Goal: Task Accomplishment & Management: Manage account settings

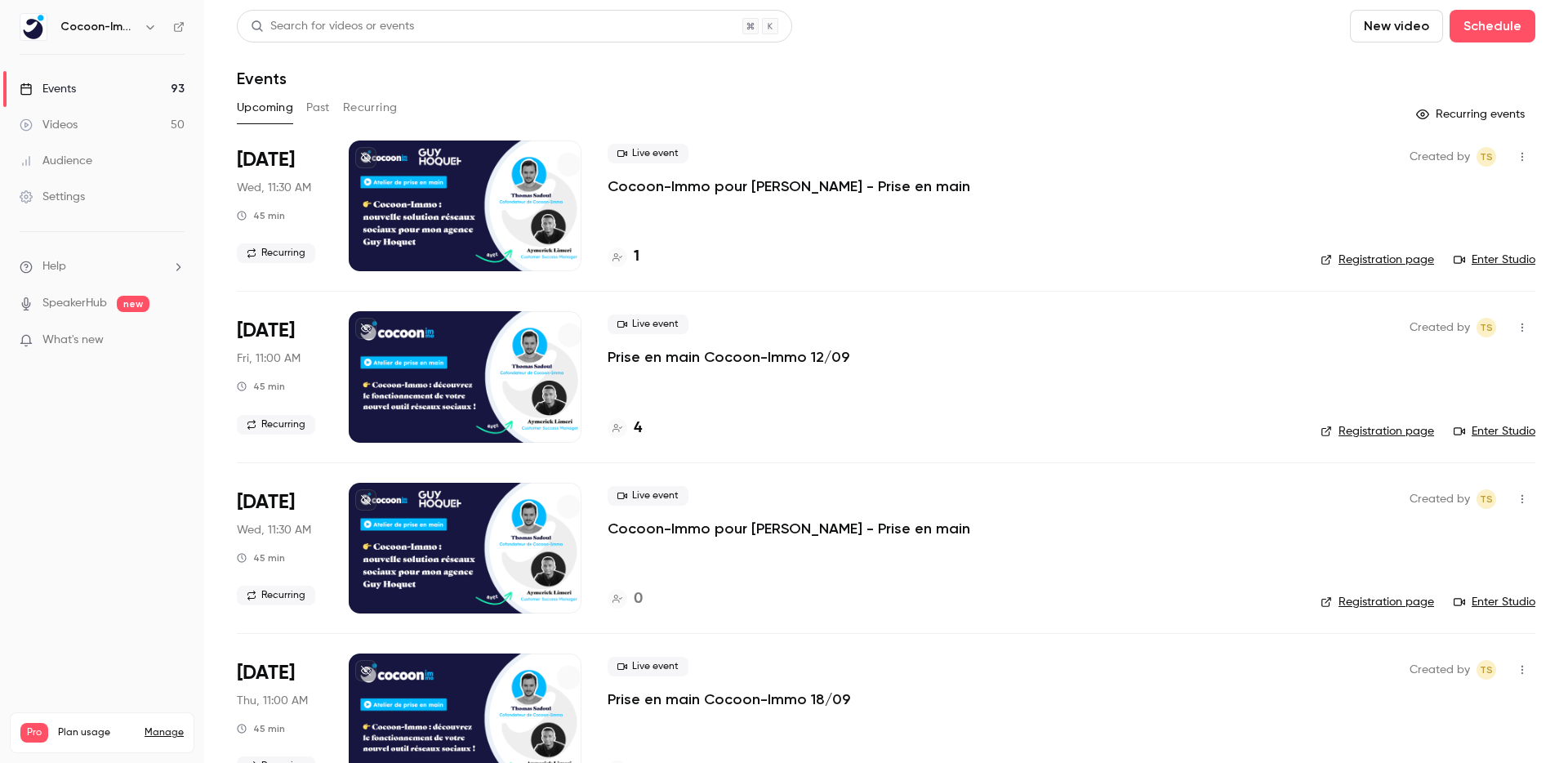
click at [170, 726] on link "Manage" at bounding box center [164, 733] width 39 height 13
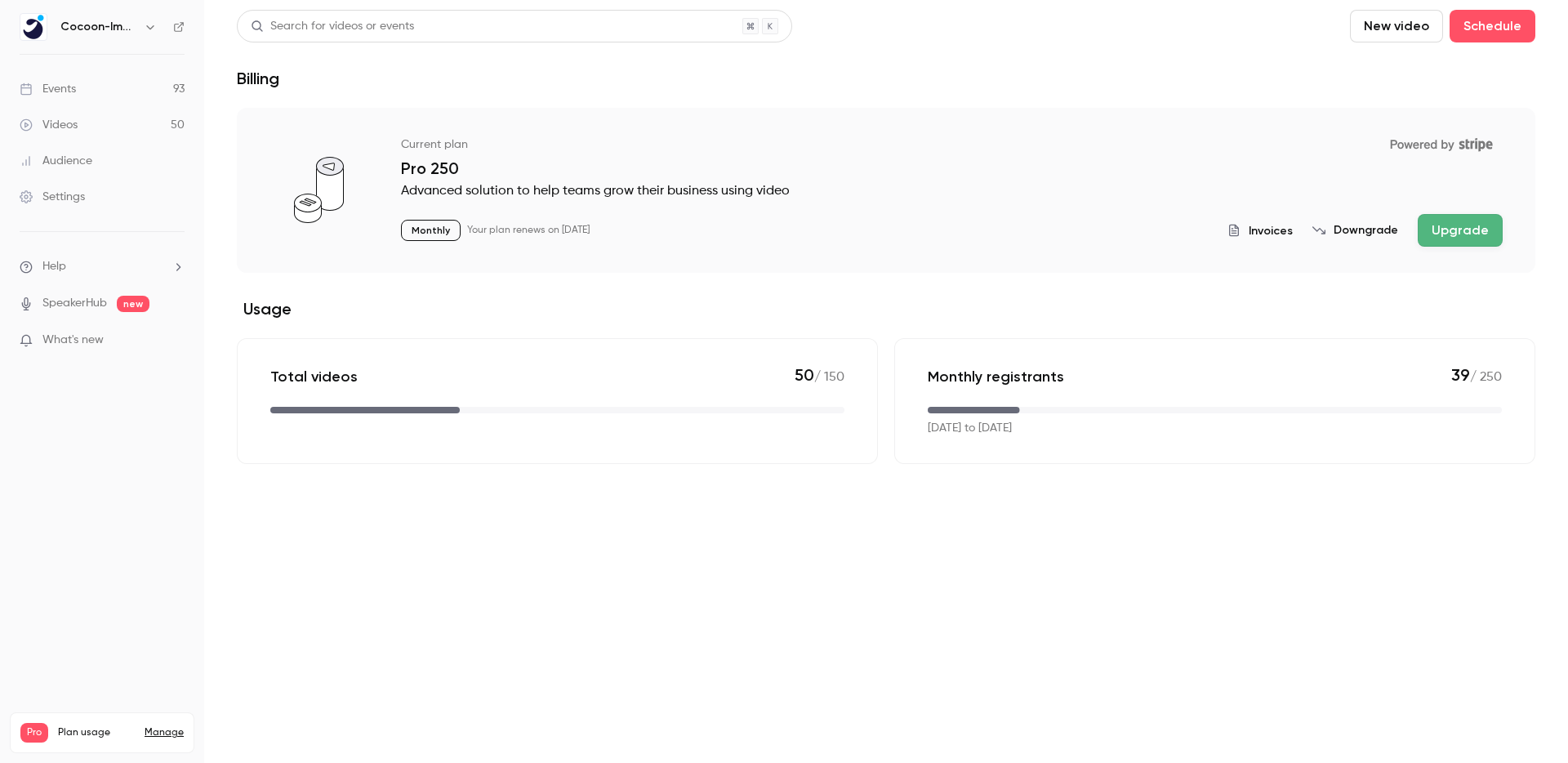
click at [1356, 227] on button "Downgrade" at bounding box center [1356, 230] width 86 height 16
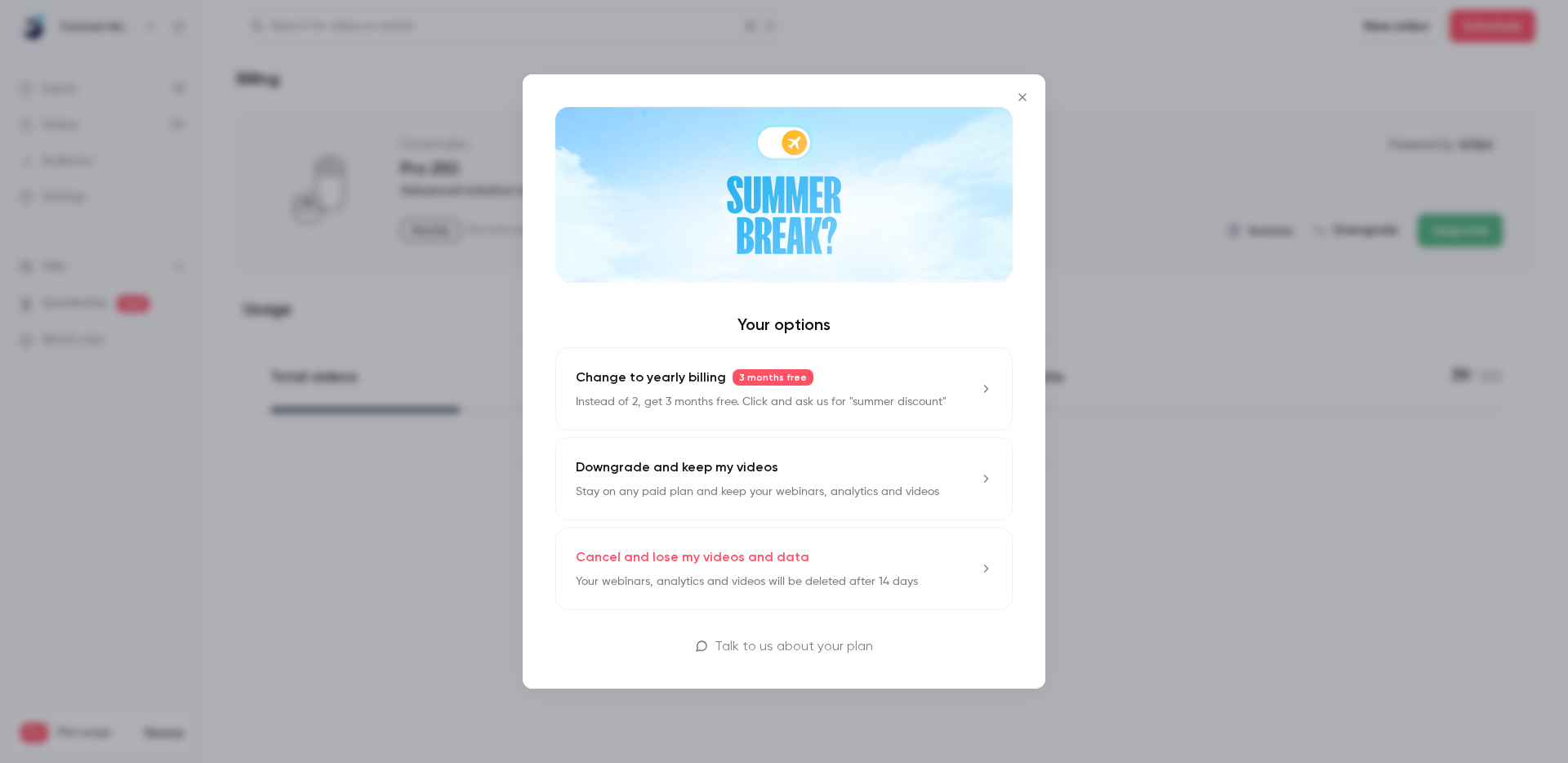
click at [690, 464] on p "Downgrade and keep my videos" at bounding box center [677, 467] width 203 height 20
